Goal: Find contact information: Find specific fact

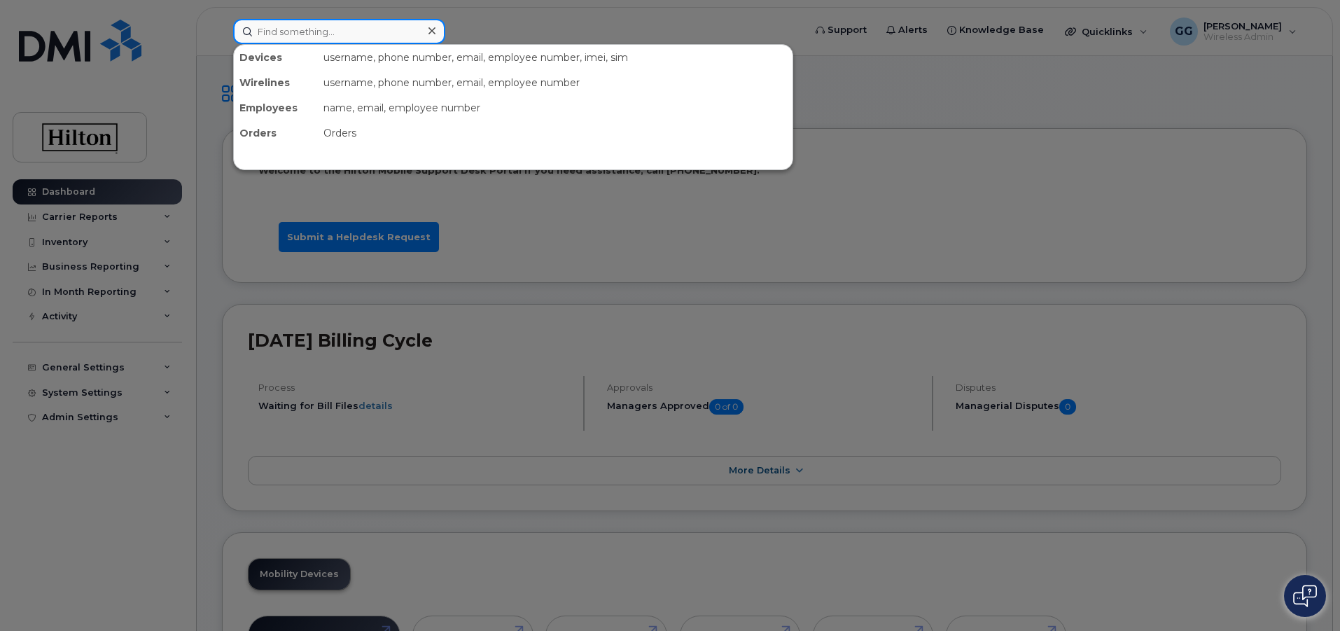
click at [293, 29] on input at bounding box center [339, 31] width 212 height 25
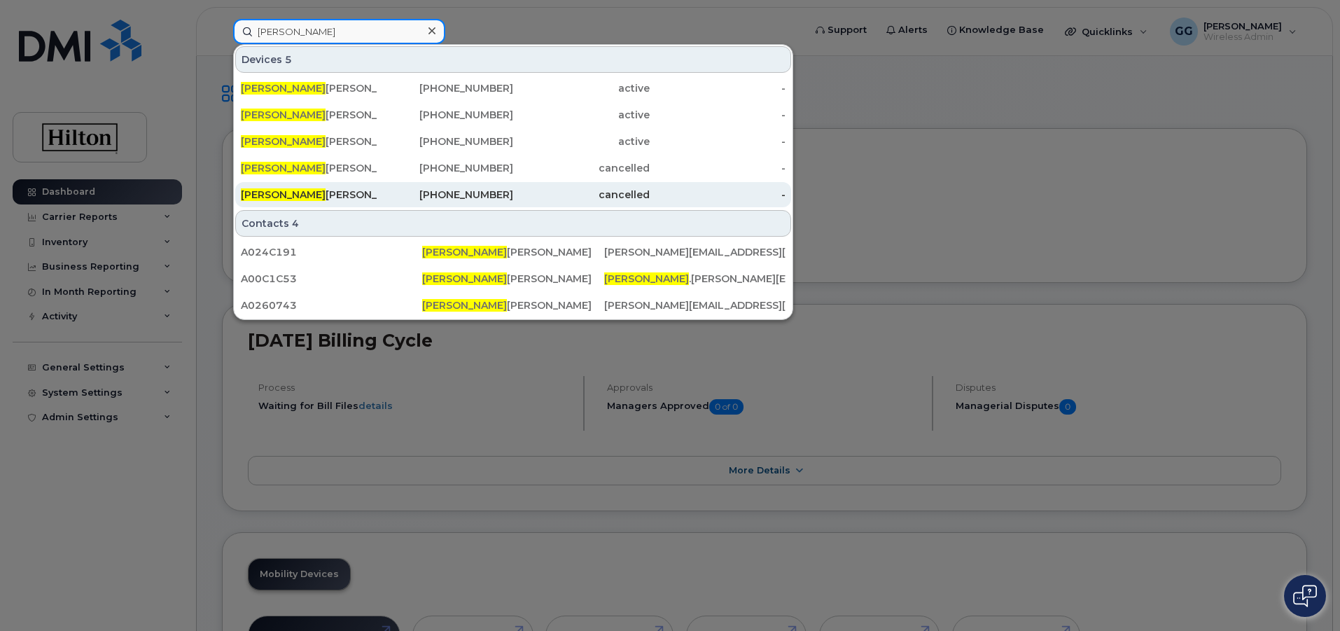
type input "[PERSON_NAME]"
click at [457, 192] on div "[PHONE_NUMBER]" at bounding box center [445, 195] width 136 height 14
